Goal: Check status: Check status

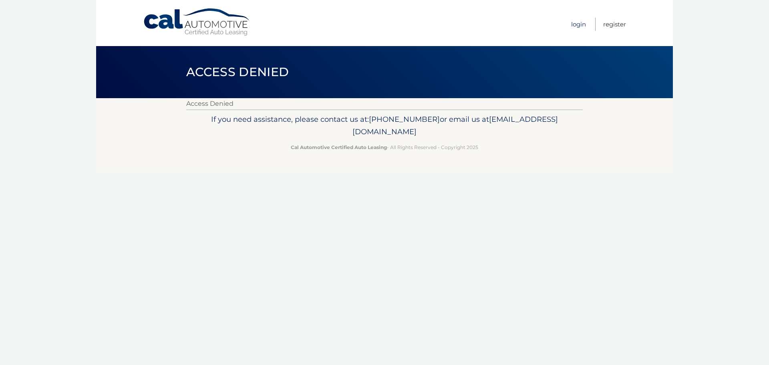
click at [575, 24] on link "Login" at bounding box center [578, 24] width 15 height 13
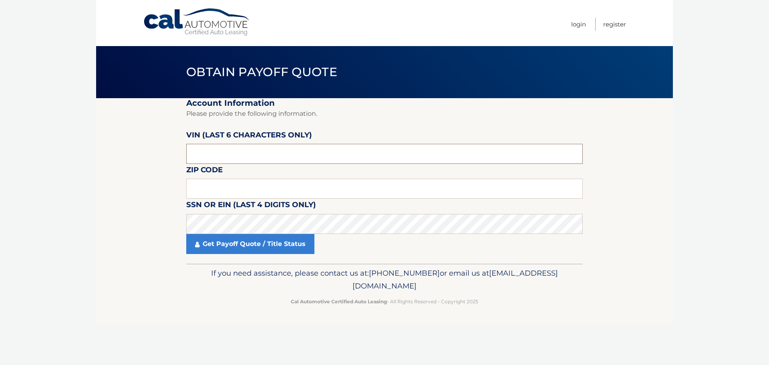
click at [240, 147] on input "text" at bounding box center [384, 154] width 397 height 20
type input "166848"
click at [226, 184] on input "text" at bounding box center [384, 189] width 397 height 20
type input "19087"
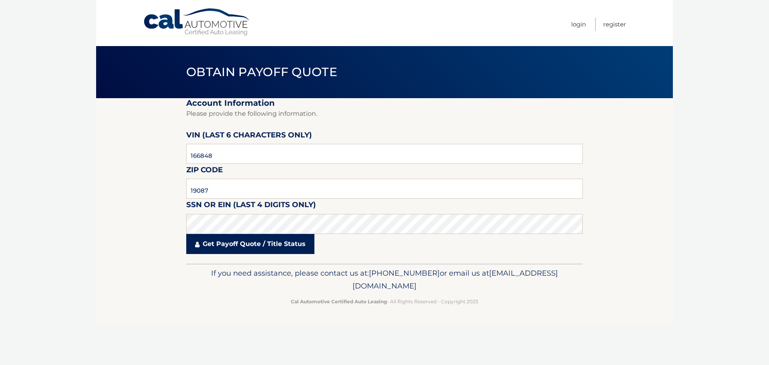
click at [249, 252] on link "Get Payoff Quote / Title Status" at bounding box center [250, 244] width 128 height 20
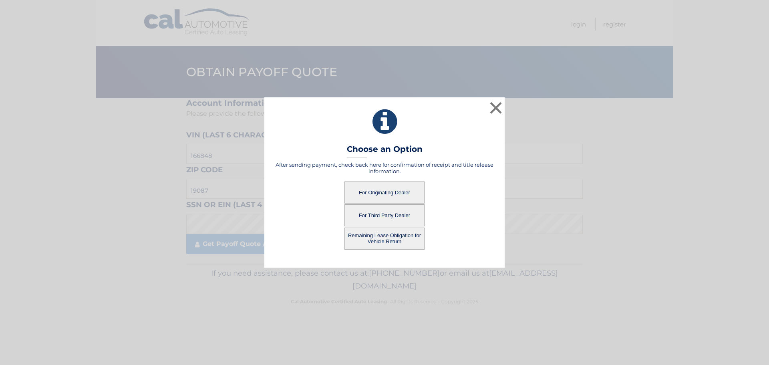
click at [403, 187] on button "For Originating Dealer" at bounding box center [384, 192] width 80 height 22
click at [387, 191] on button "For Originating Dealer" at bounding box center [384, 192] width 80 height 22
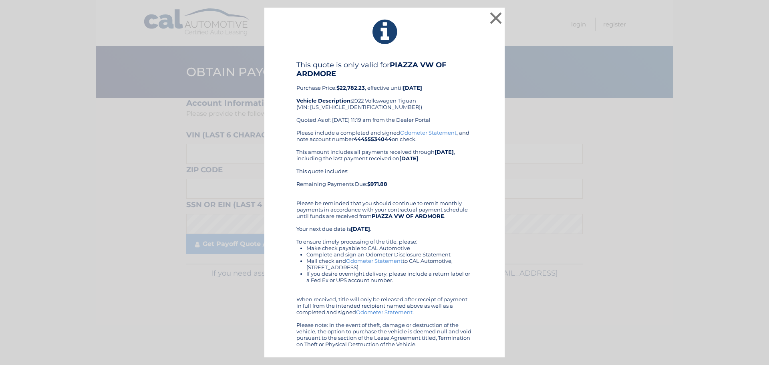
click at [387, 139] on b "44455534044" at bounding box center [373, 139] width 38 height 6
click at [496, 16] on button "×" at bounding box center [496, 18] width 16 height 16
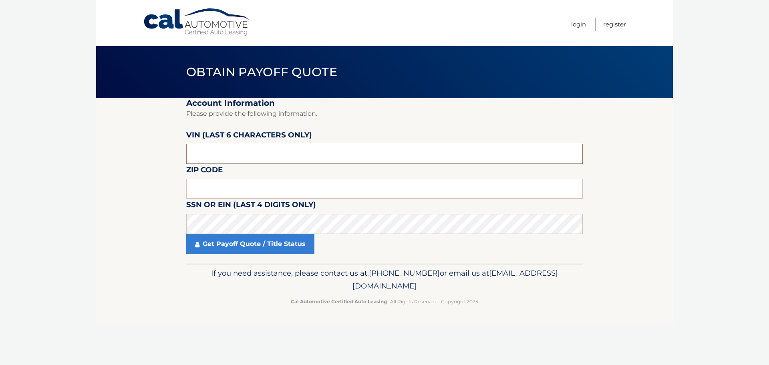
click at [208, 153] on input "text" at bounding box center [384, 154] width 397 height 20
click at [283, 212] on label "SSN or EIN (last 4 digits only)" at bounding box center [251, 206] width 130 height 15
click at [298, 193] on input "text" at bounding box center [384, 189] width 397 height 20
type input "19087"
click at [259, 151] on input "text" at bounding box center [384, 154] width 397 height 20
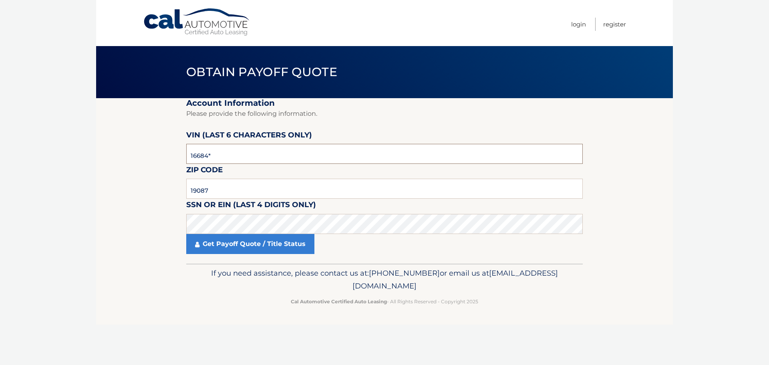
type input "166848"
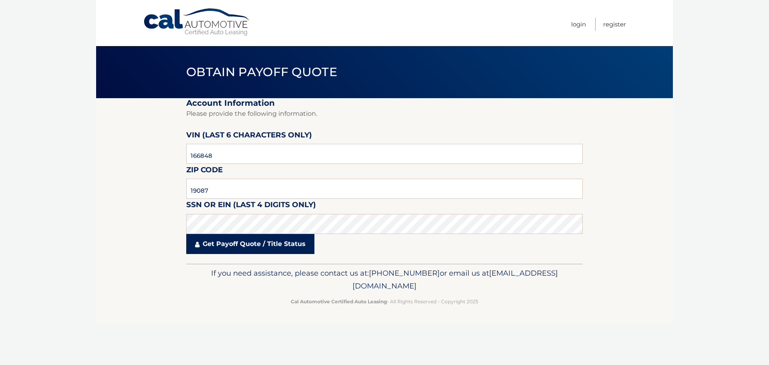
click at [253, 243] on link "Get Payoff Quote / Title Status" at bounding box center [250, 244] width 128 height 20
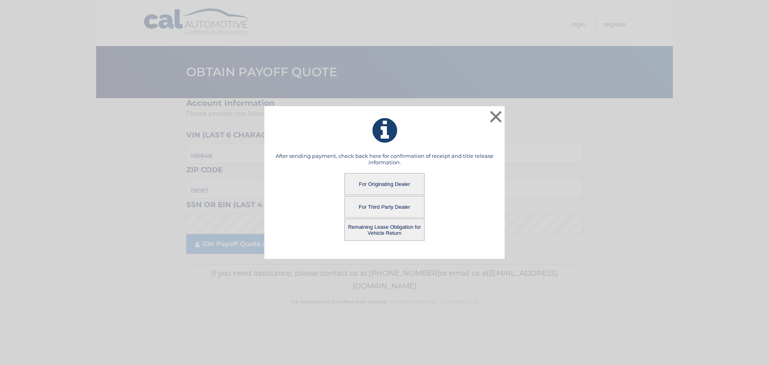
click at [402, 234] on button "Remaining Lease Obligation for Vehicle Return" at bounding box center [384, 230] width 80 height 22
click at [371, 227] on button "Remaining Lease Obligation for Vehicle Return" at bounding box center [384, 230] width 80 height 22
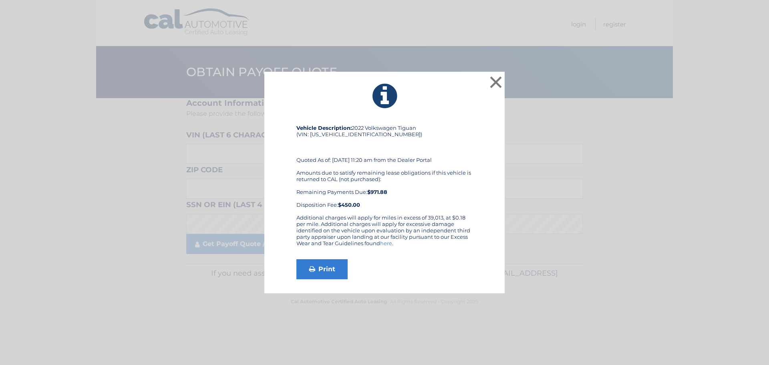
click at [441, 203] on div "Amounts due to satisfy remaining lease obligations if this vehicle is returned …" at bounding box center [384, 188] width 176 height 38
click at [330, 267] on link "Print" at bounding box center [321, 269] width 51 height 20
click at [449, 167] on div "Vehicle Description: 2022 Volkswagen Tiguan (VIN: 3VV2B7AX3NM166848) Quoted As …" at bounding box center [384, 170] width 176 height 90
click at [500, 77] on button "×" at bounding box center [496, 82] width 16 height 16
